Goal: Information Seeking & Learning: Learn about a topic

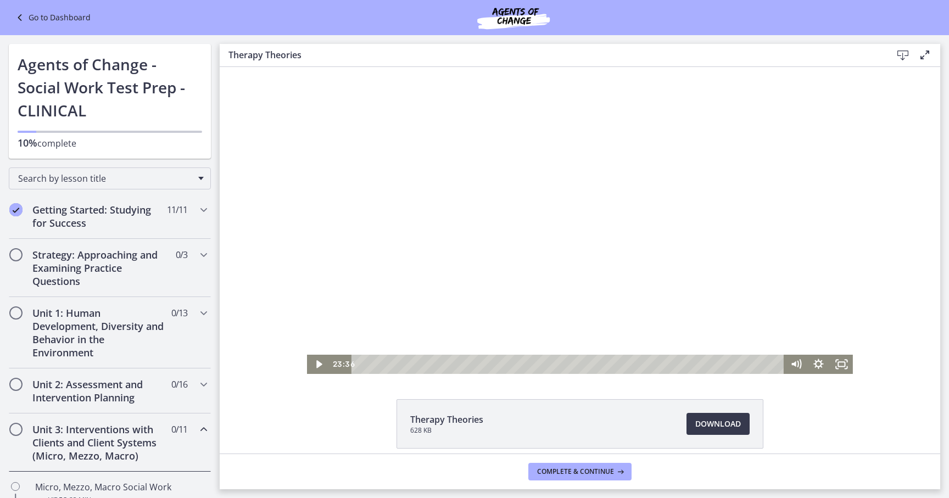
scroll to position [376, 0]
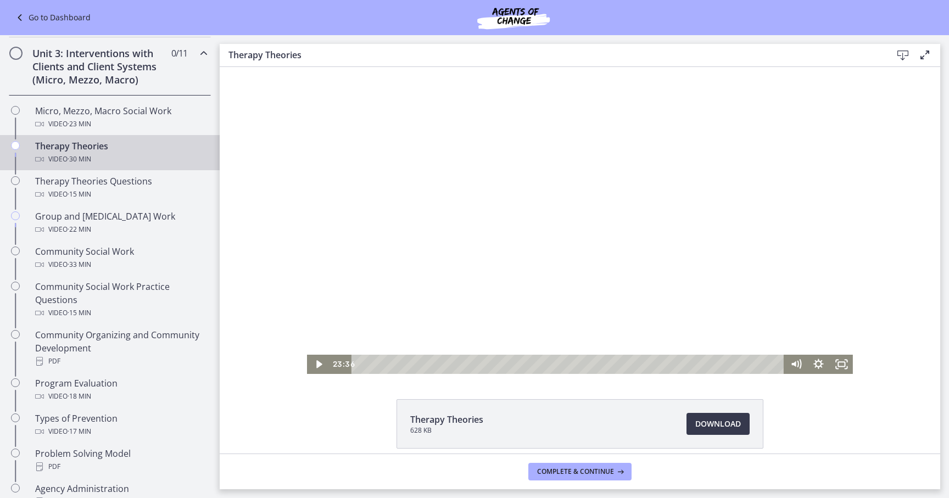
click at [490, 242] on div at bounding box center [580, 220] width 546 height 307
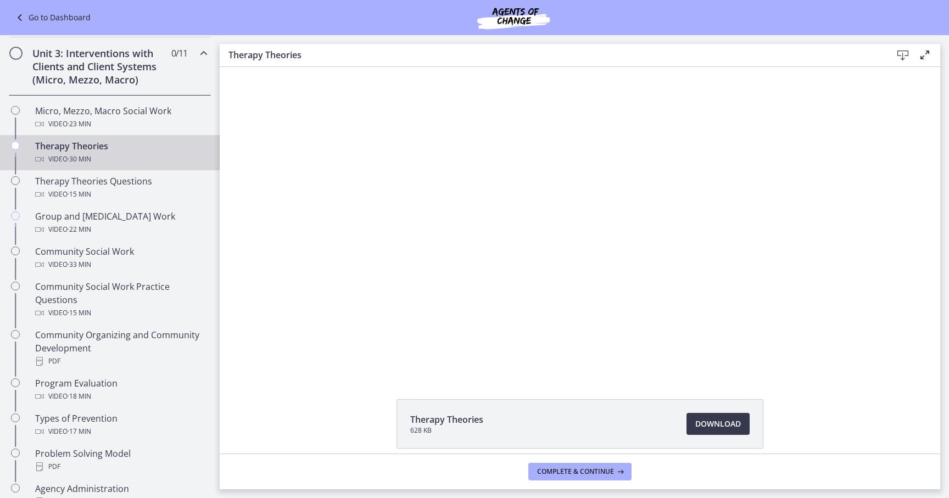
click at [307, 67] on button "Pause: cbe5iu9t4o1cl02sighg.mp4" at bounding box center [307, 67] width 1 height 1
click at [307, 67] on button "Play Video: cbe5iu9t4o1cl02sighg.mp4" at bounding box center [307, 67] width 1 height 1
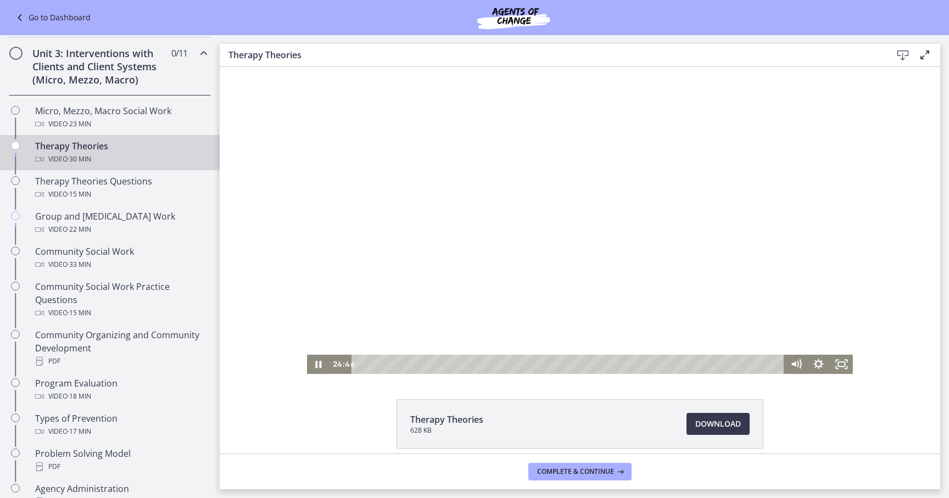
click at [307, 67] on button "Pause: cbe5iu9t4o1cl02sighg.mp4" at bounding box center [307, 67] width 1 height 1
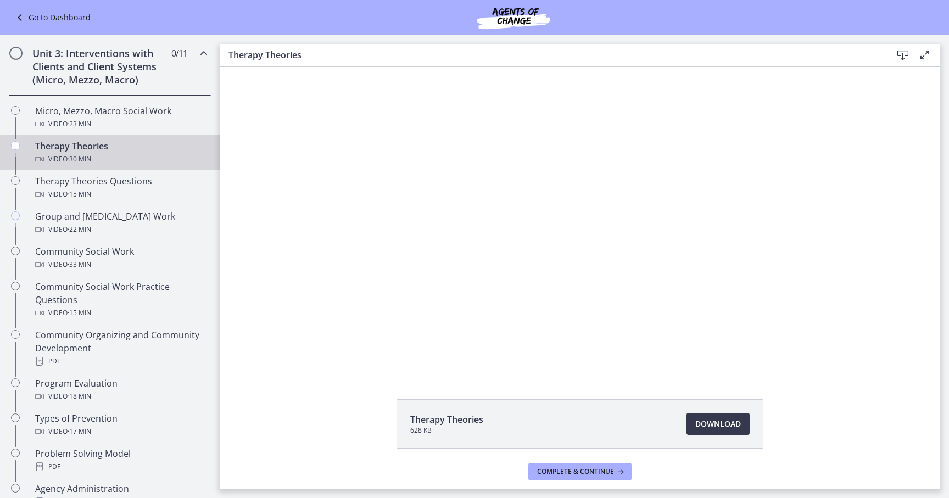
click at [307, 67] on button "Play Video: cbe5iu9t4o1cl02sighg.mp4" at bounding box center [307, 67] width 1 height 1
click at [307, 67] on button "Pause: cbe5iu9t4o1cl02sighg.mp4" at bounding box center [307, 67] width 1 height 1
click at [307, 67] on button "Play Video: cbe5iu9t4o1cl02sighg.mp4" at bounding box center [307, 67] width 1 height 1
click at [307, 67] on button "Pause: cbe5iu9t4o1cl02sighg.mp4" at bounding box center [307, 67] width 1 height 1
click at [307, 67] on button "Play Video: cbe5iu9t4o1cl02sighg.mp4" at bounding box center [307, 67] width 1 height 1
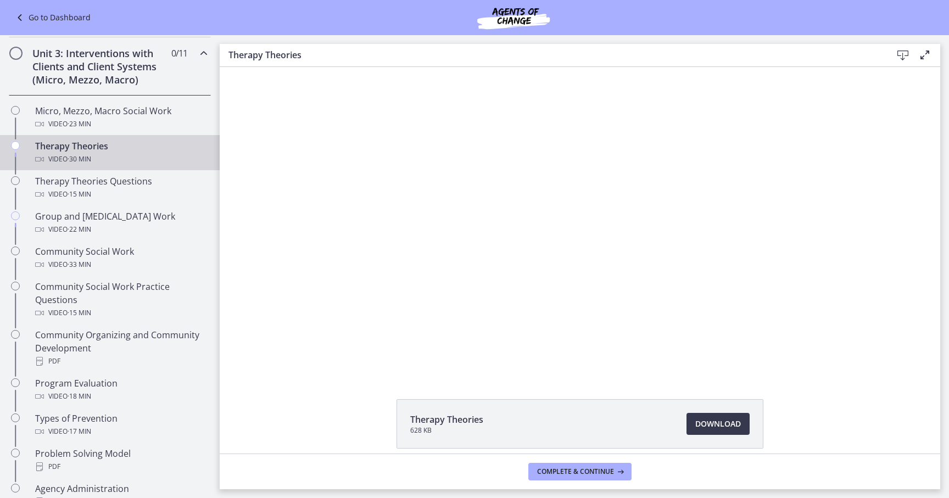
click at [307, 67] on button "Pause: cbe5iu9t4o1cl02sighg.mp4" at bounding box center [307, 67] width 1 height 1
click at [307, 67] on button "Play Video: cbe5iu9t4o1cl02sighg.mp4" at bounding box center [307, 67] width 1 height 1
click at [307, 67] on button "Pause: cbe5iu9t4o1cl02sighg.mp4" at bounding box center [307, 67] width 1 height 1
click at [509, 390] on div "Therapy Theories 628 KB Download Opens in a new window" at bounding box center [580, 260] width 721 height 387
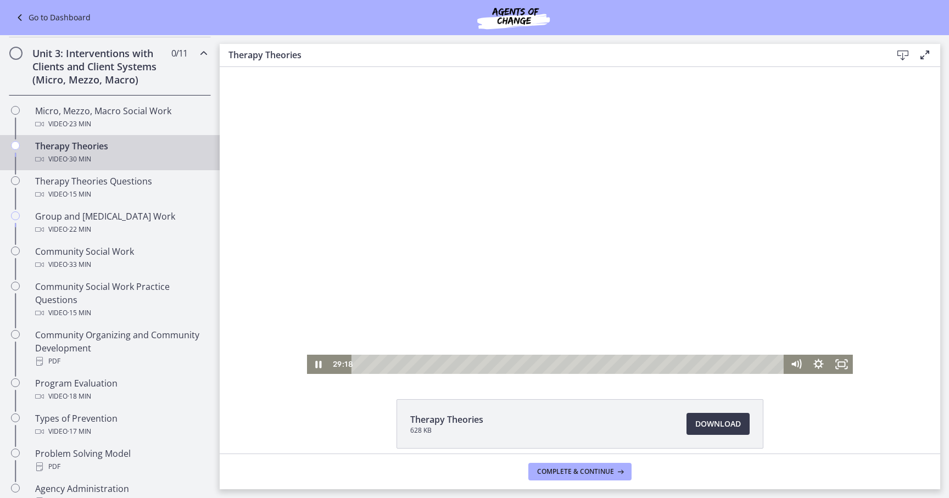
scroll to position [48, 0]
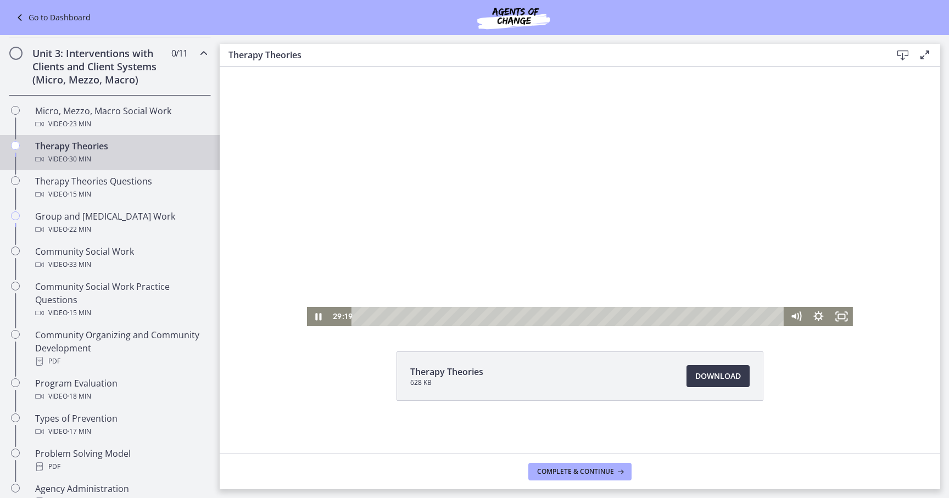
click at [466, 183] on div at bounding box center [580, 172] width 546 height 307
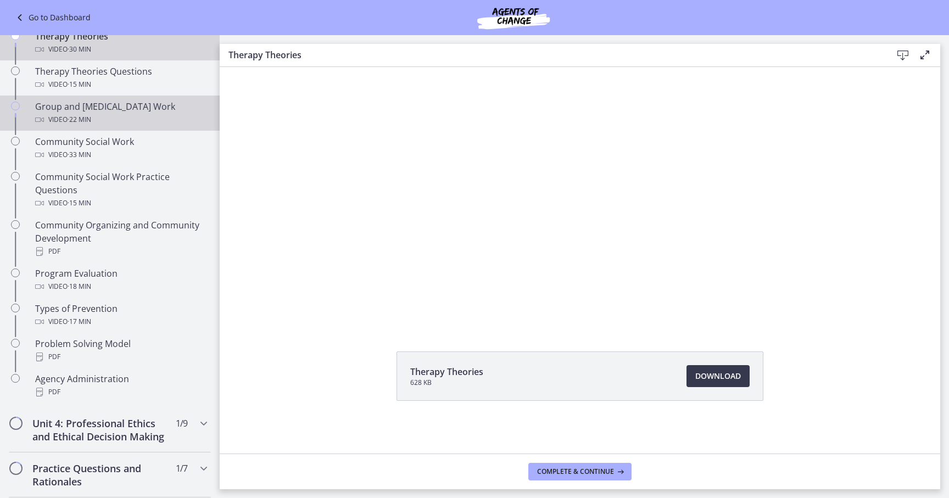
scroll to position [494, 0]
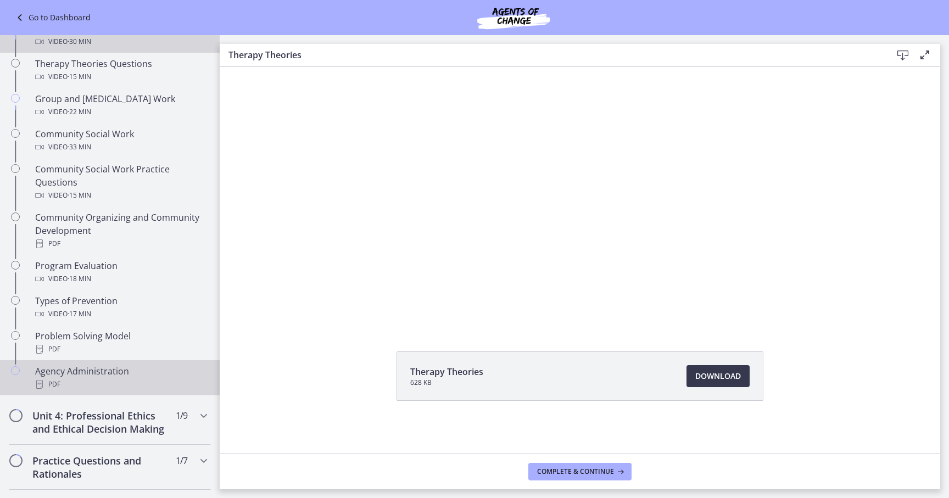
click at [93, 381] on div "PDF" at bounding box center [120, 384] width 171 height 13
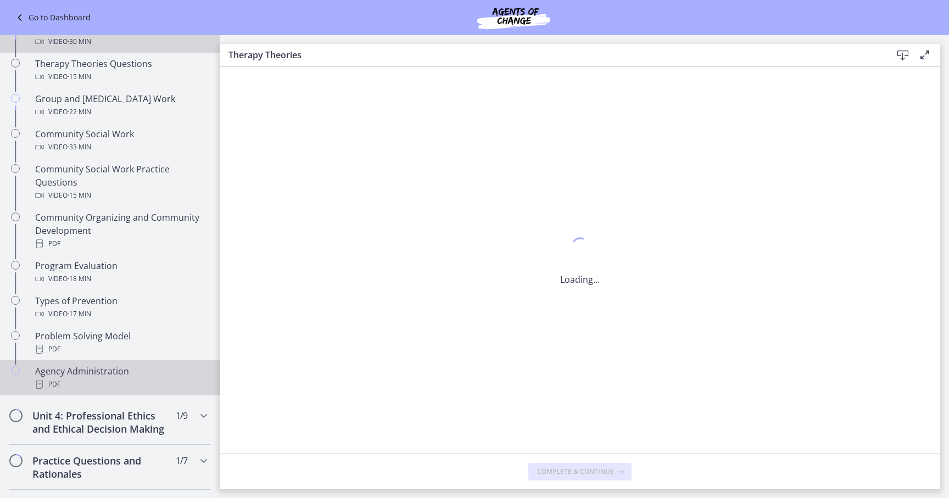
scroll to position [0, 0]
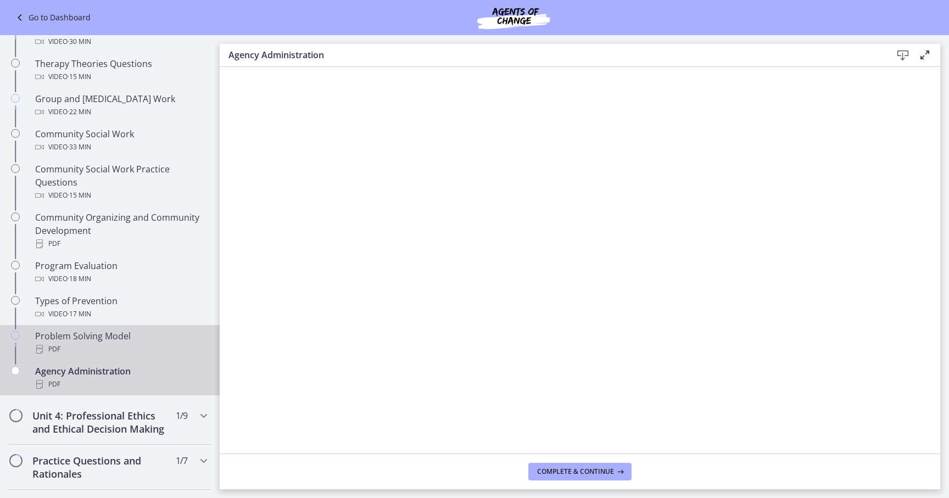
click at [116, 333] on div "Problem Solving Model PDF" at bounding box center [120, 343] width 171 height 26
